Goal: Task Accomplishment & Management: Use online tool/utility

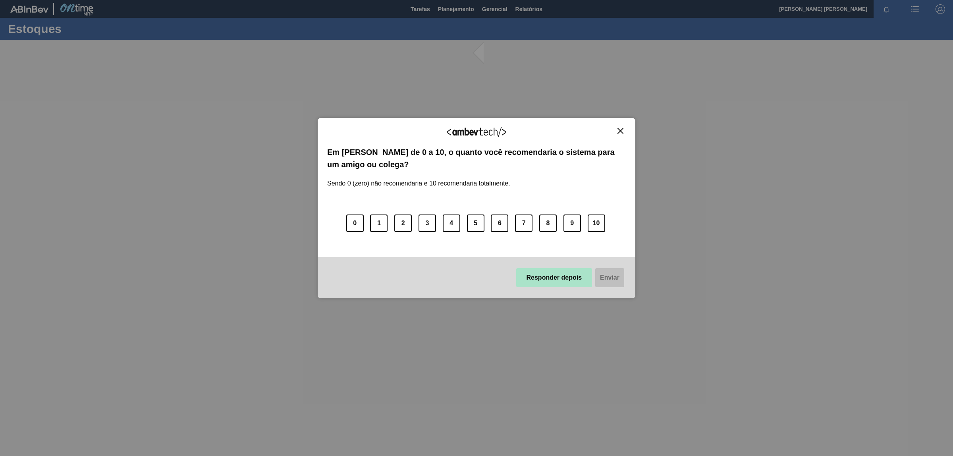
click at [565, 285] on button "Responder depois" at bounding box center [554, 277] width 76 height 19
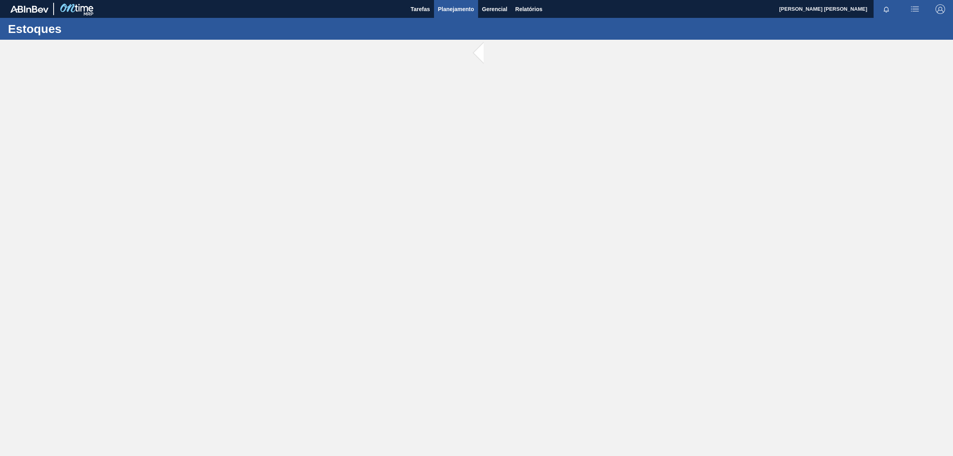
click at [444, 8] on span "Planejamento" at bounding box center [456, 9] width 36 height 10
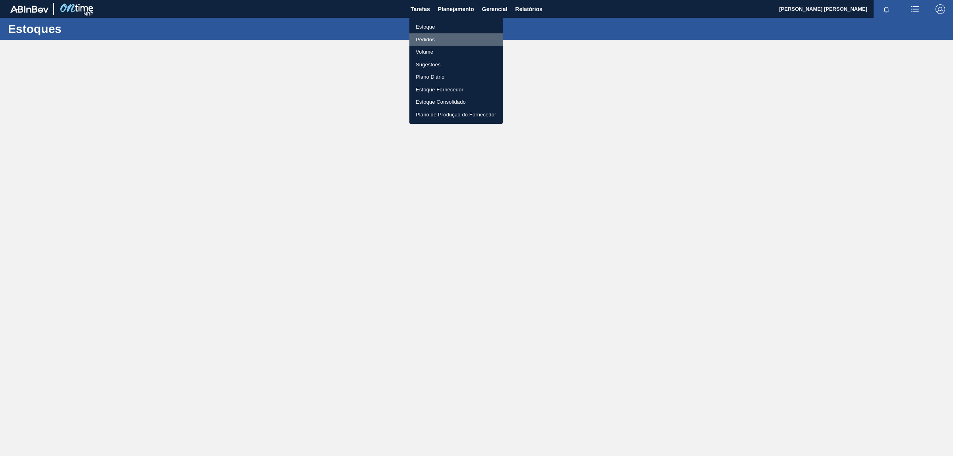
click at [428, 40] on li "Pedidos" at bounding box center [456, 39] width 93 height 13
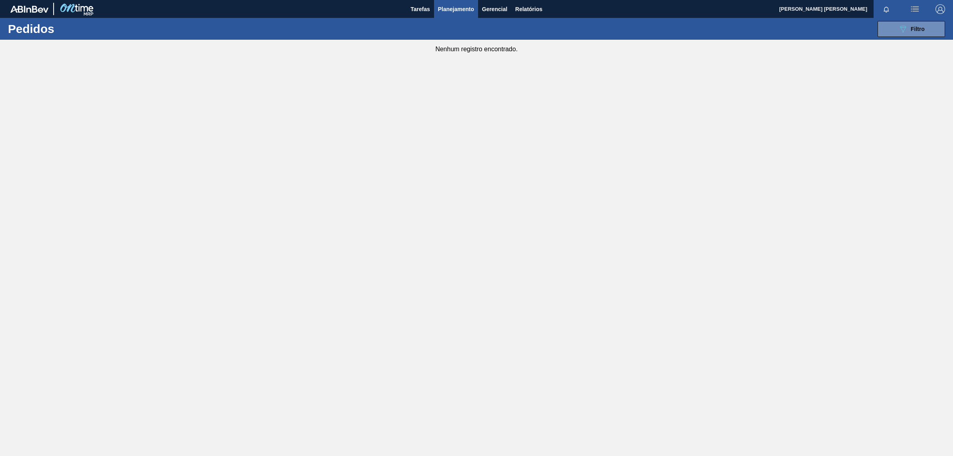
click at [124, 309] on main "Tarefas Planejamento Gerencial Relatórios [PERSON_NAME] [PERSON_NAME] Marcar to…" at bounding box center [476, 228] width 953 height 456
click at [458, 9] on span "Planejamento" at bounding box center [456, 9] width 36 height 10
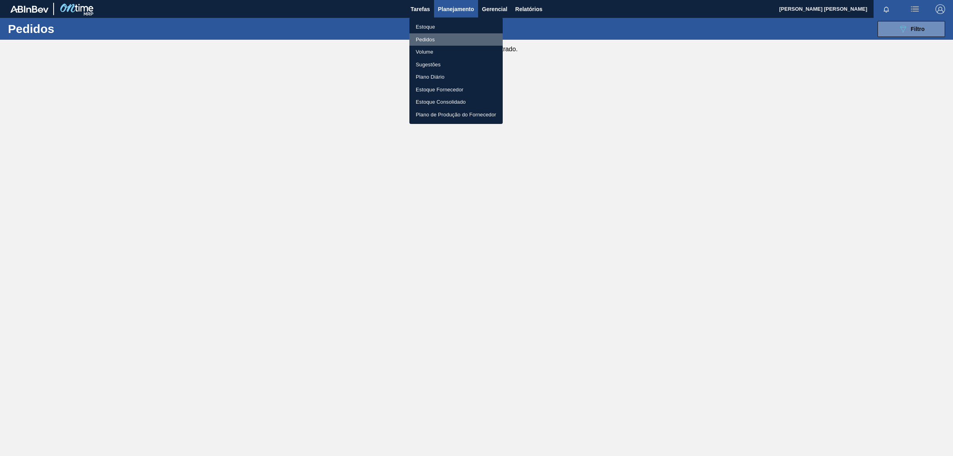
click at [422, 40] on li "Pedidos" at bounding box center [456, 39] width 93 height 13
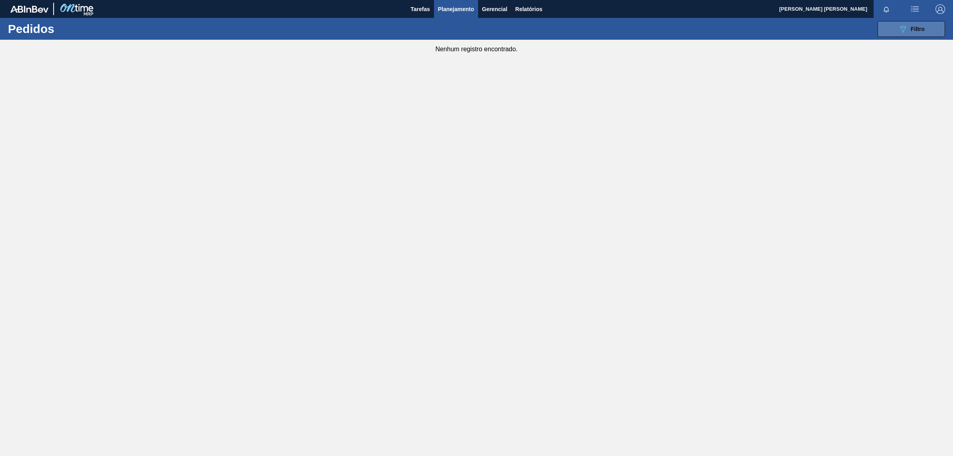
click at [902, 30] on icon "089F7B8B-B2A5-4AFE-B5C0-19BA573D28AC" at bounding box center [904, 29] width 10 height 10
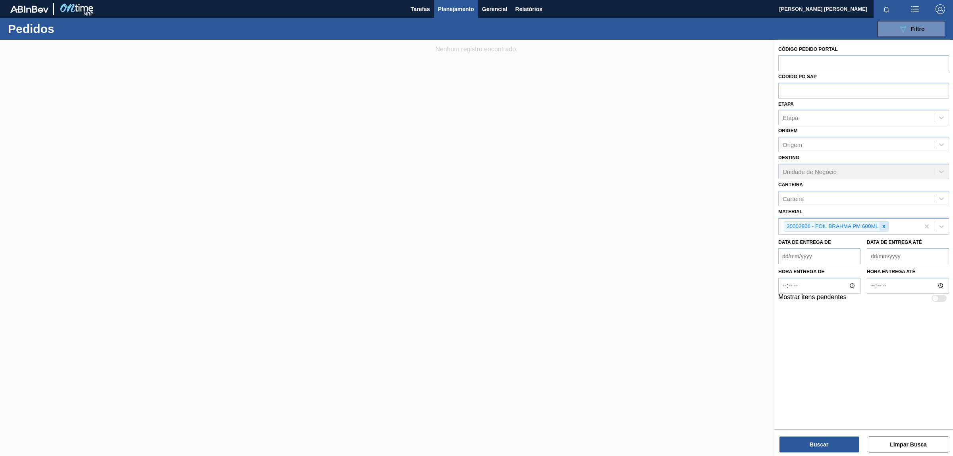
click at [883, 225] on icon at bounding box center [884, 227] width 6 height 6
paste input "30017353"
type input "30017353"
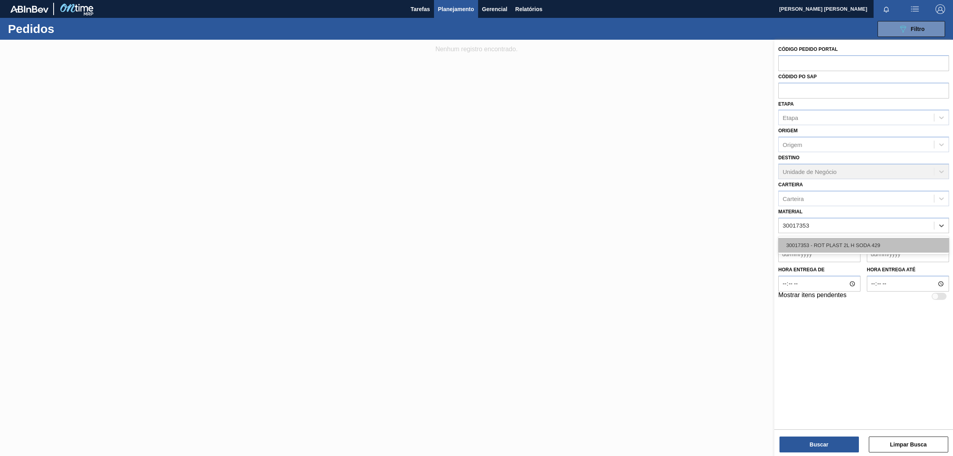
click at [837, 247] on div "30017353 - ROT PLAST 2L H SODA 429" at bounding box center [864, 245] width 171 height 15
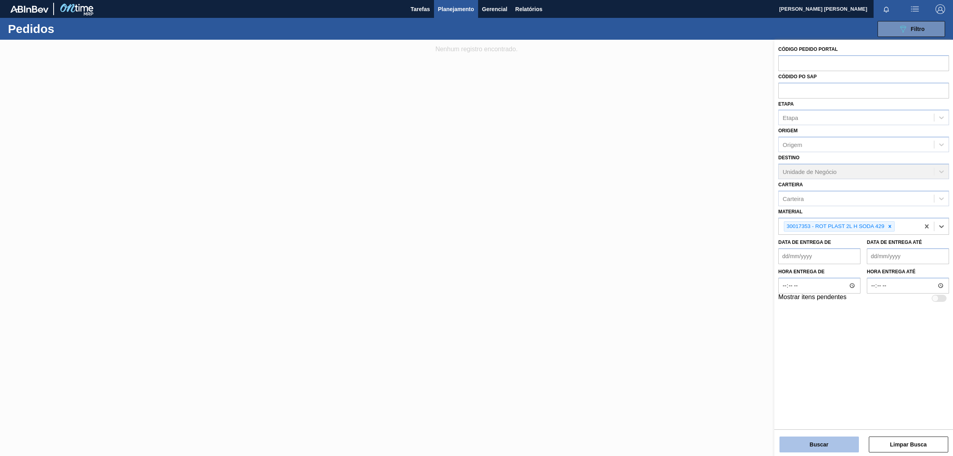
click at [827, 447] on button "Buscar" at bounding box center [819, 445] width 79 height 16
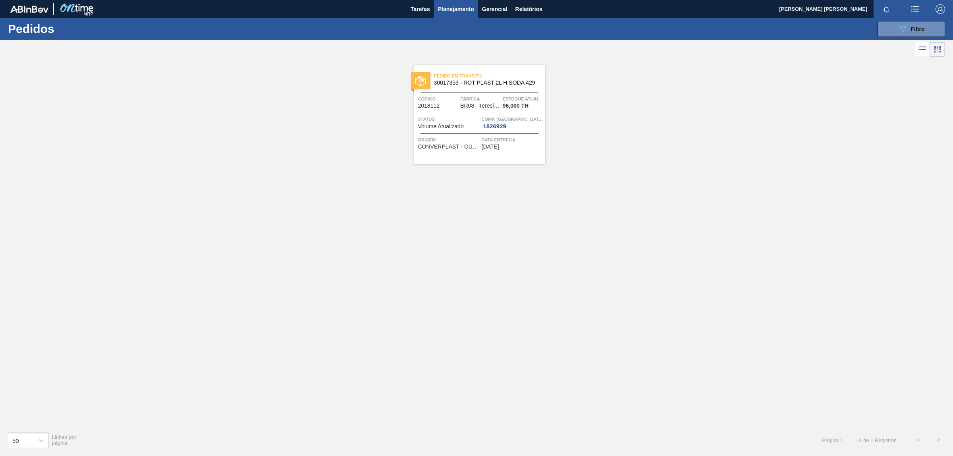
click at [456, 96] on span "Código" at bounding box center [438, 99] width 41 height 8
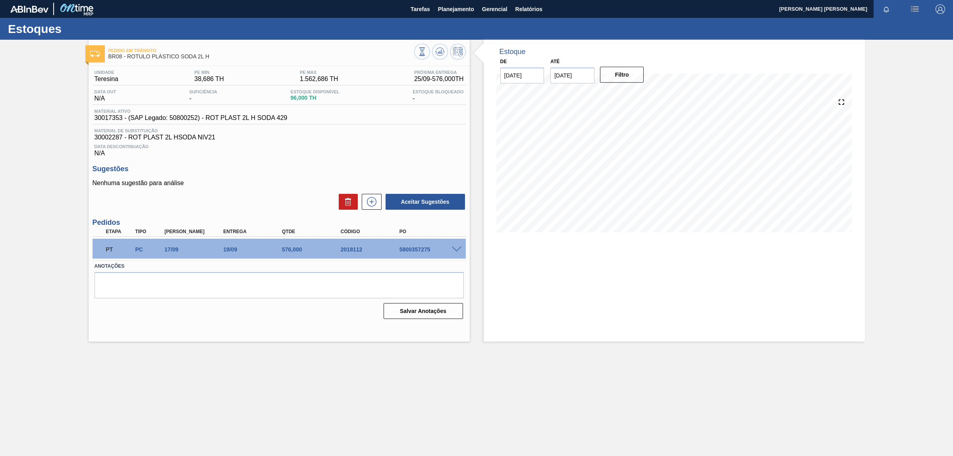
click at [450, 251] on div at bounding box center [458, 249] width 16 height 6
click at [454, 249] on span at bounding box center [457, 250] width 10 height 6
